Goal: Navigation & Orientation: Find specific page/section

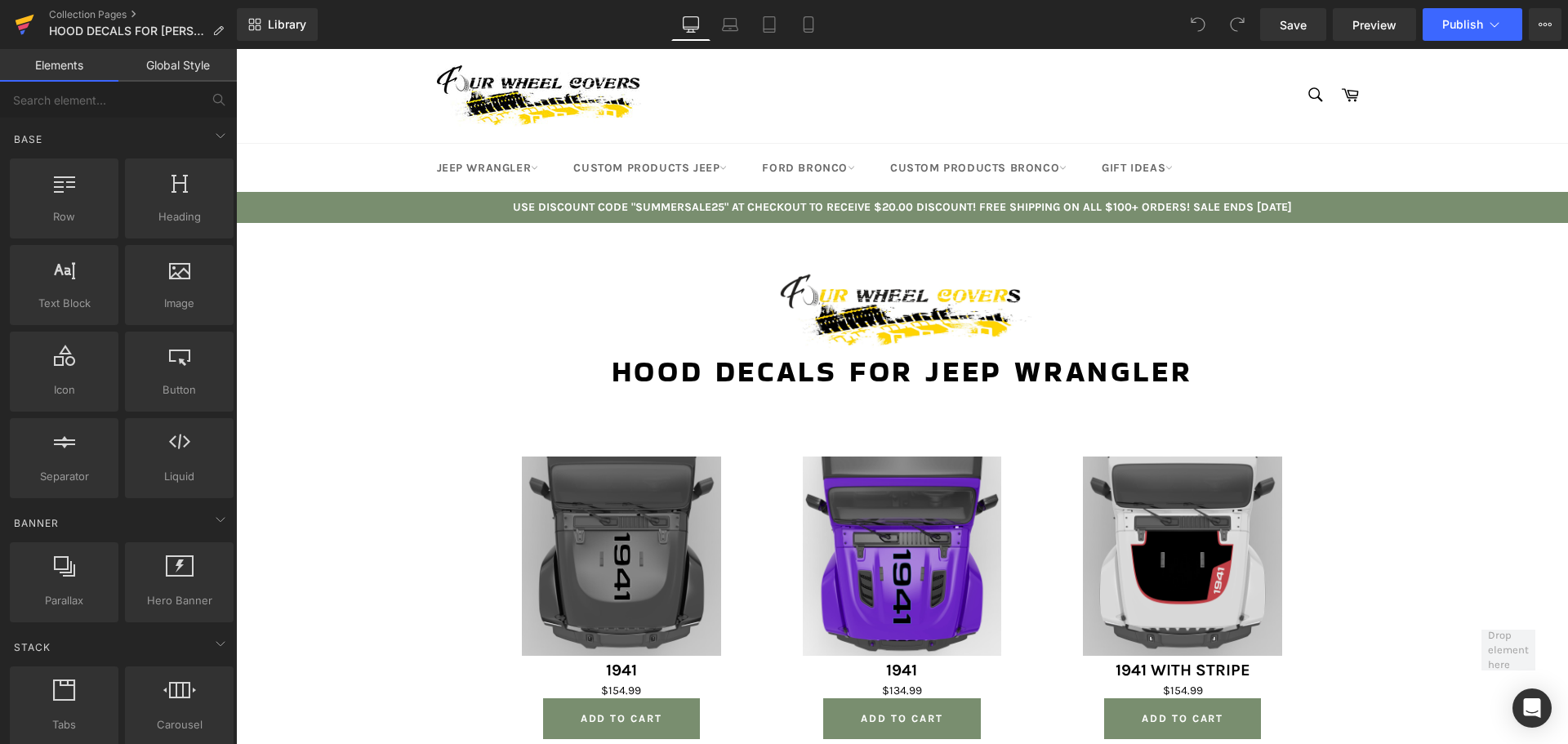
click at [30, 12] on icon at bounding box center [24, 25] width 20 height 41
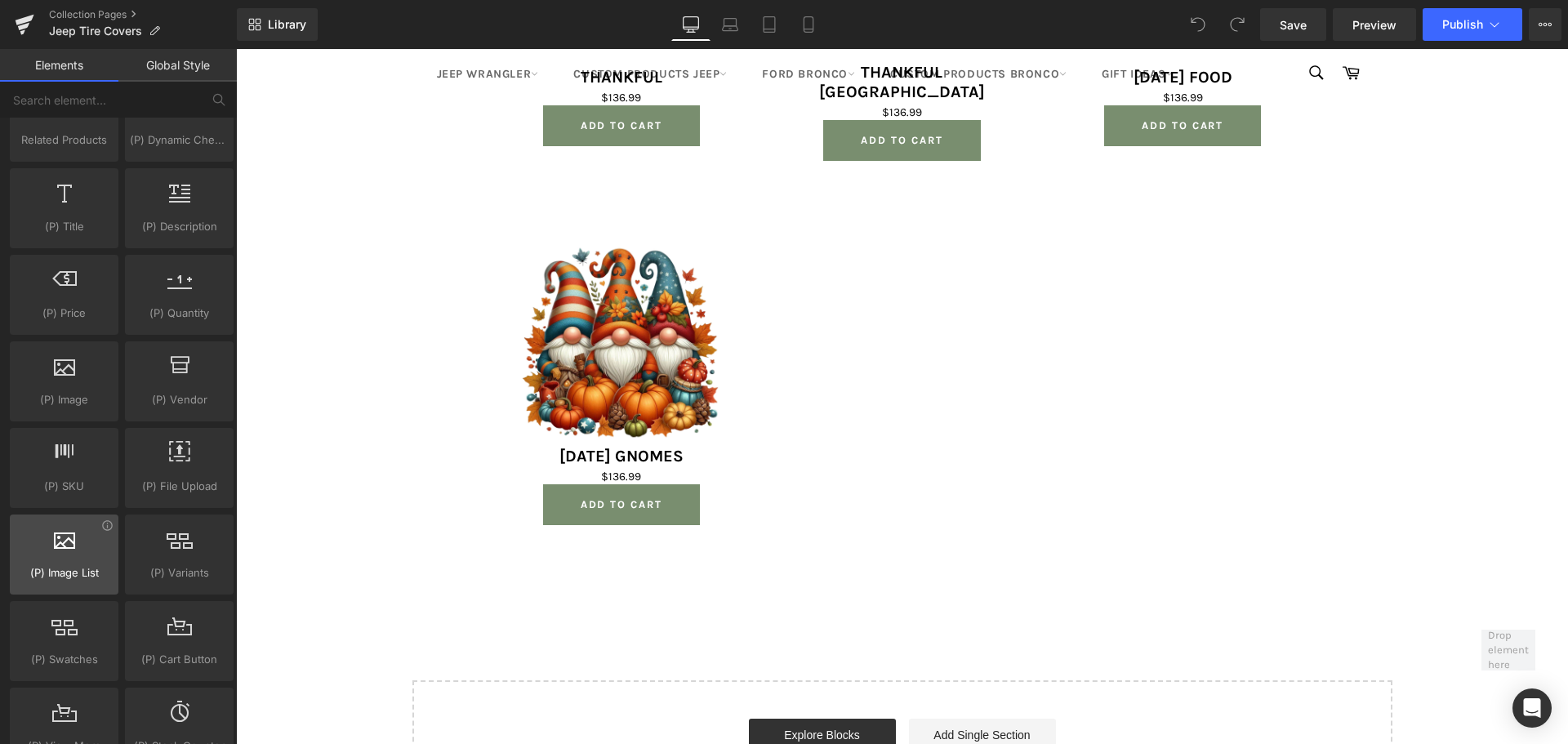
scroll to position [1469, 0]
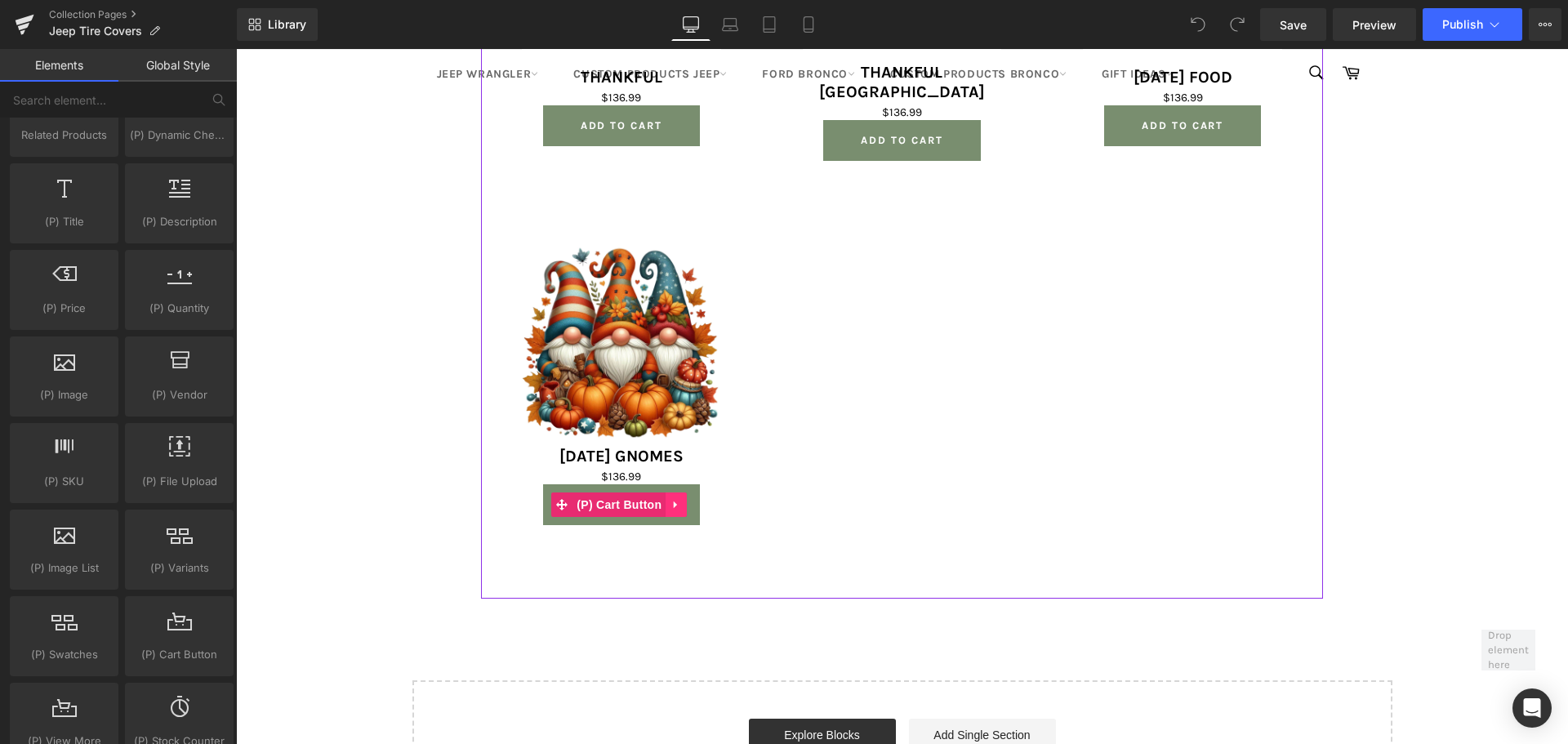
click at [675, 498] on icon at bounding box center [676, 504] width 12 height 12
click at [718, 492] on link at bounding box center [708, 504] width 21 height 24
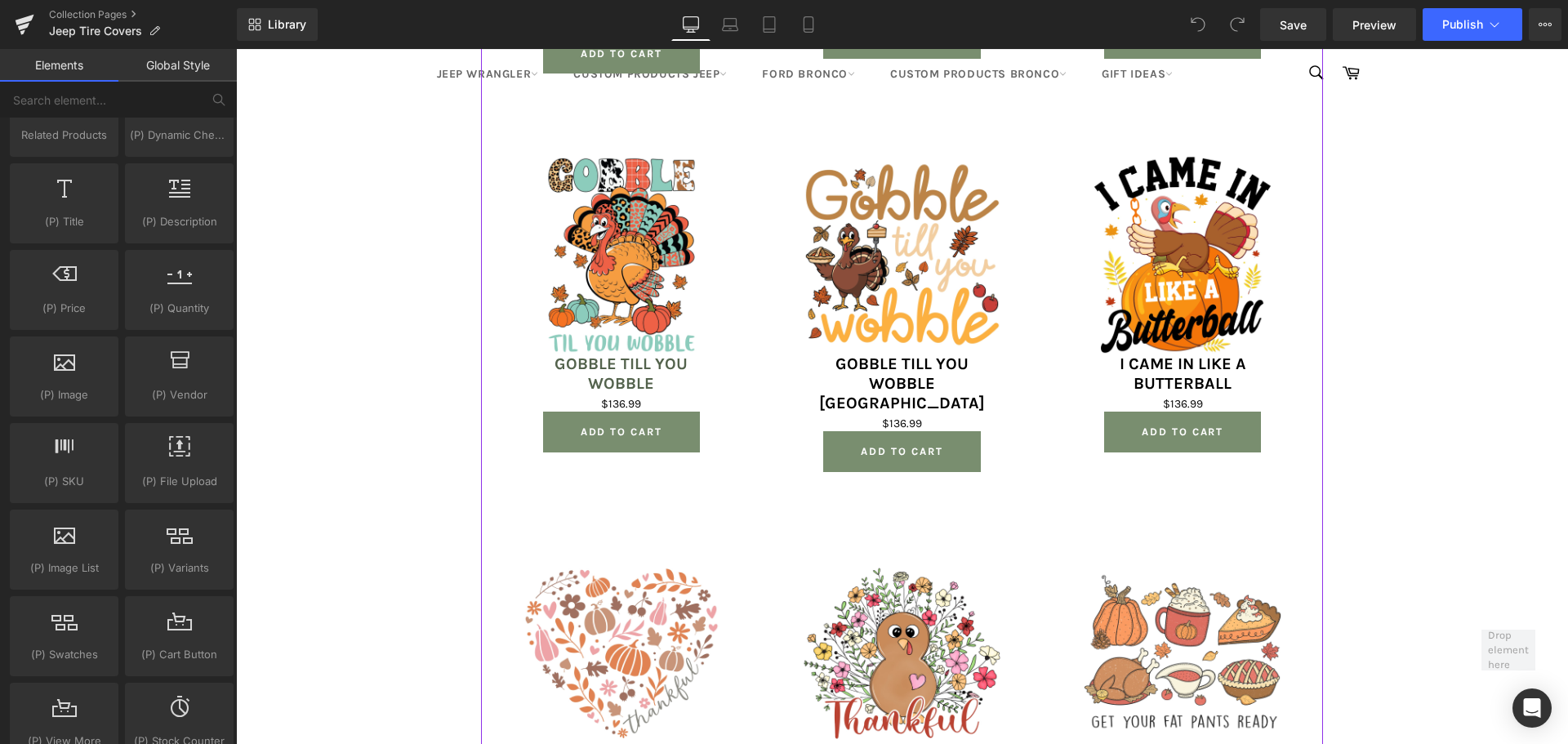
scroll to position [3674, 0]
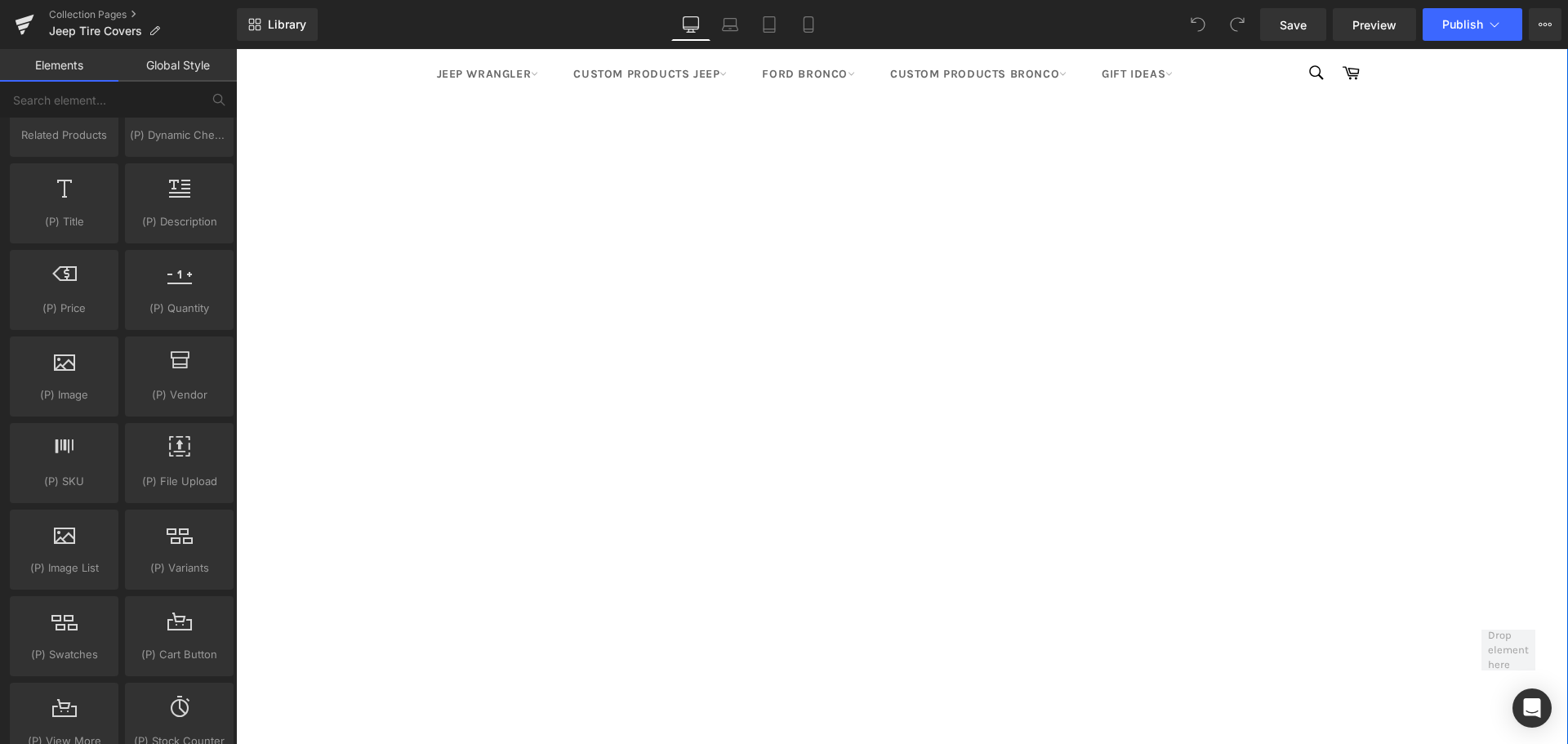
click at [691, 323] on div "[DATE] TIRE COVERS COLLECTION Heading Image Row Image MADE IN [GEOGRAPHIC_DATA]…" at bounding box center [628, 442] width 767 height 2130
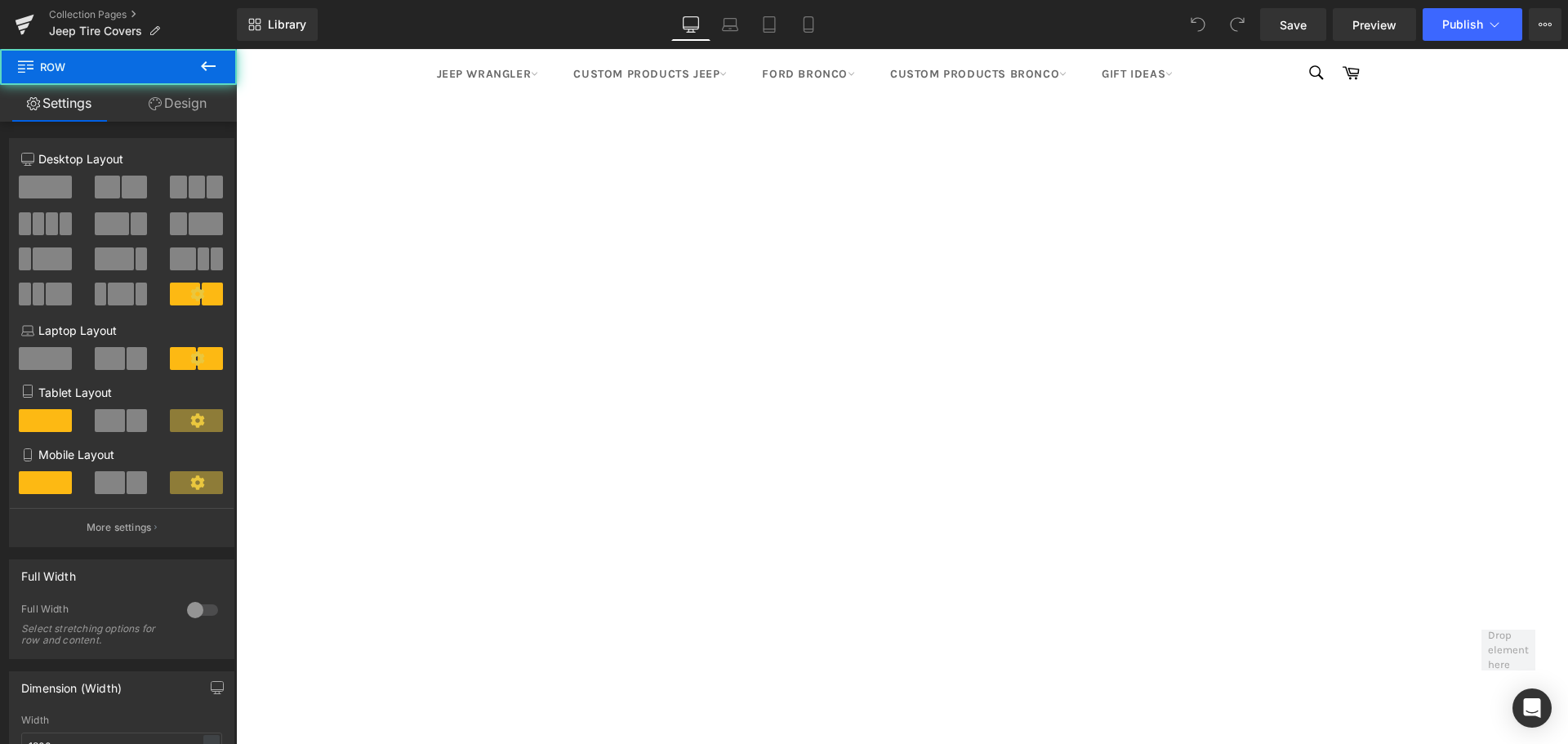
scroll to position [490, 0]
